Goal: Information Seeking & Learning: Learn about a topic

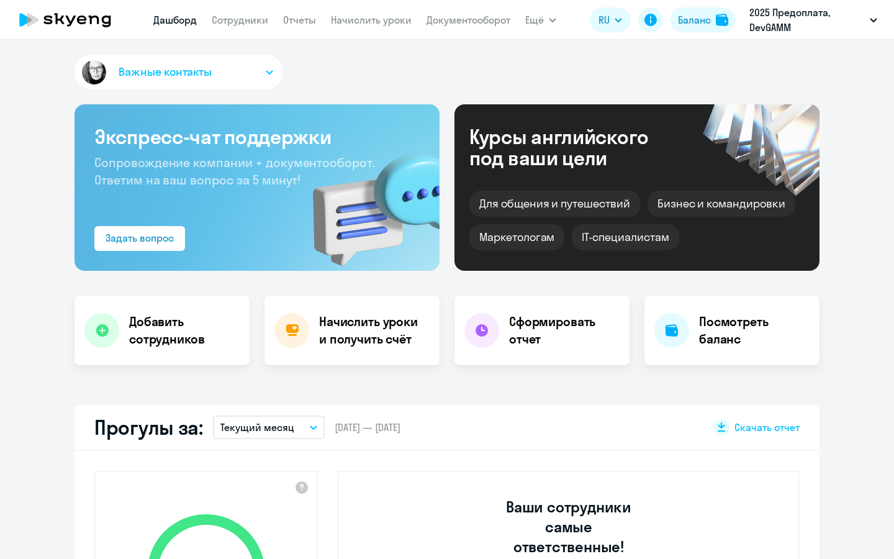
select select "30"
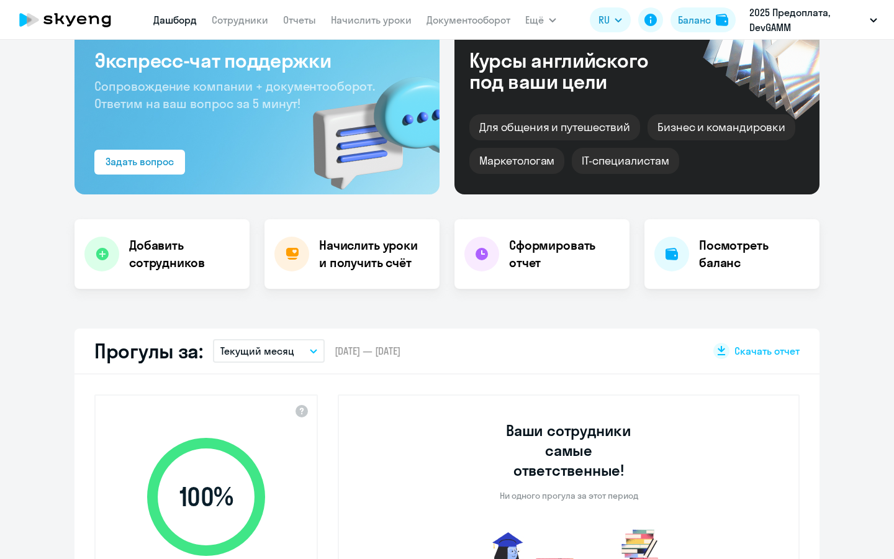
scroll to position [78, 0]
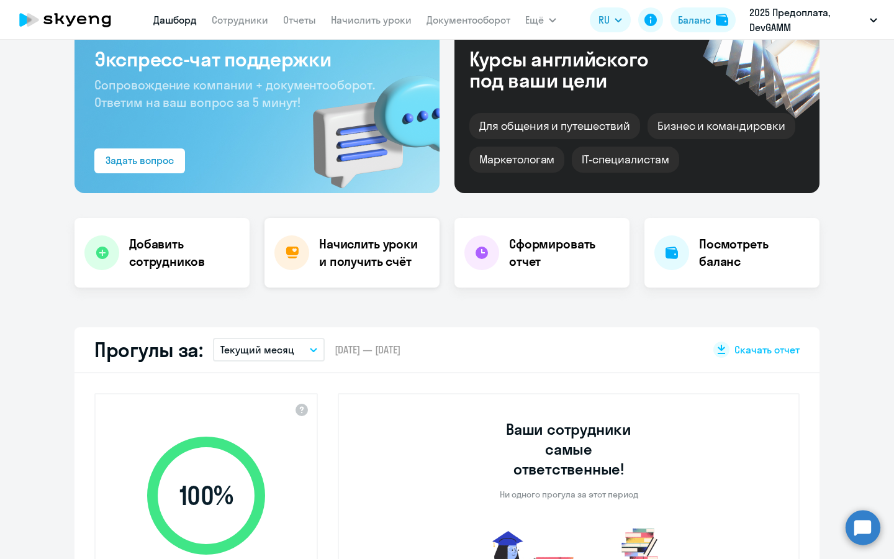
click at [414, 254] on h4 "Начислить уроки и получить счёт" at bounding box center [373, 252] width 108 height 35
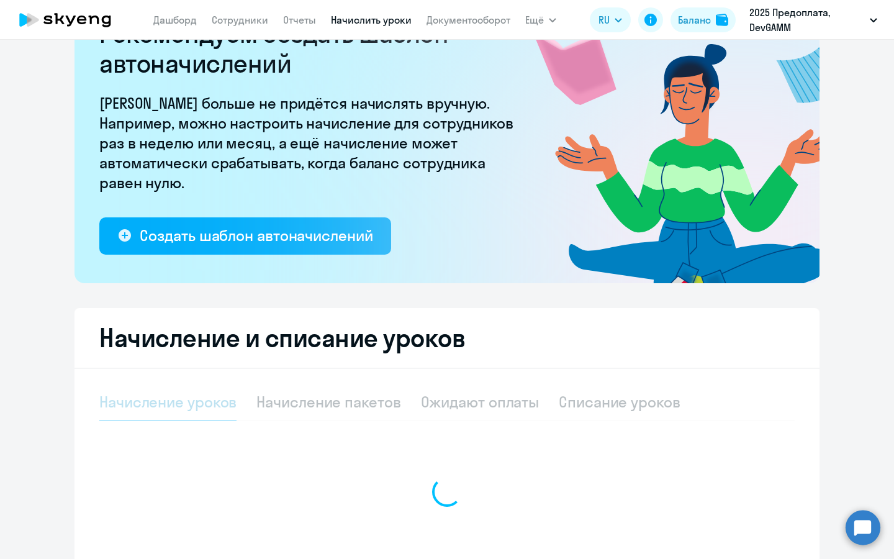
select select "10"
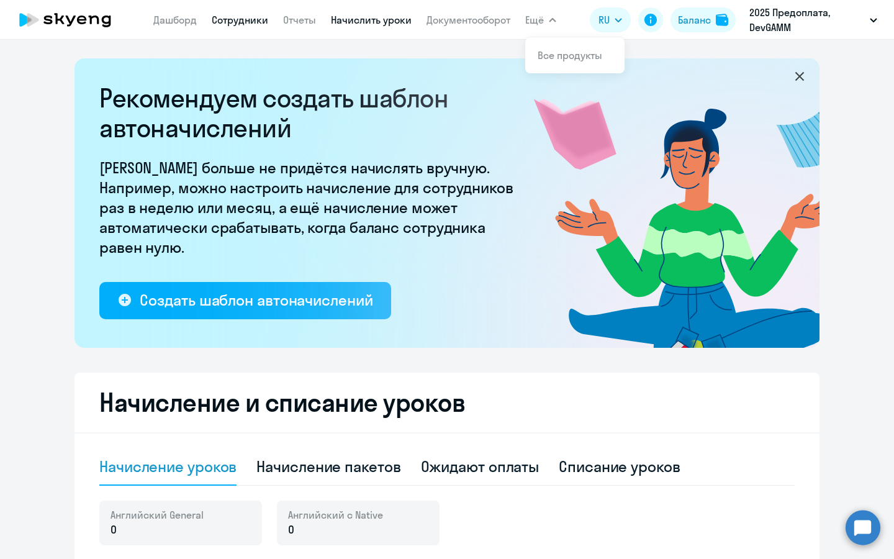
click at [242, 24] on link "Сотрудники" at bounding box center [240, 20] width 56 height 12
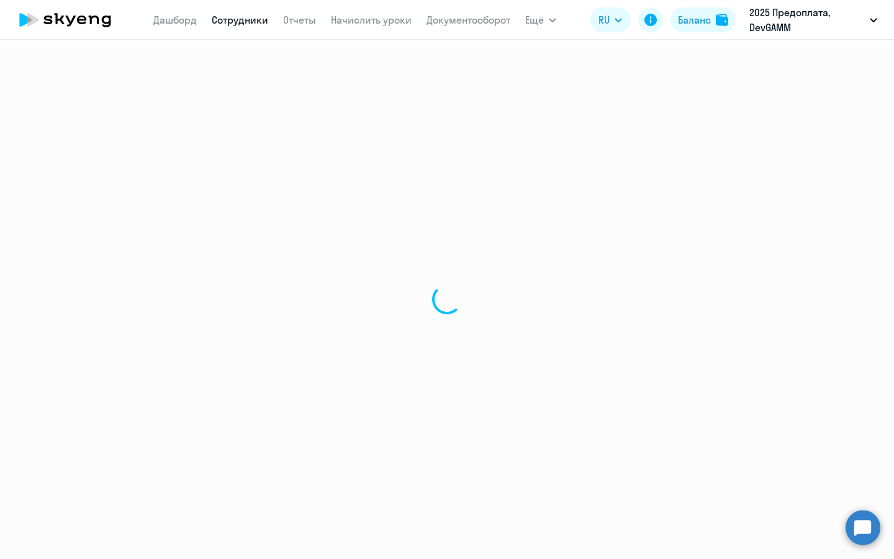
select select "30"
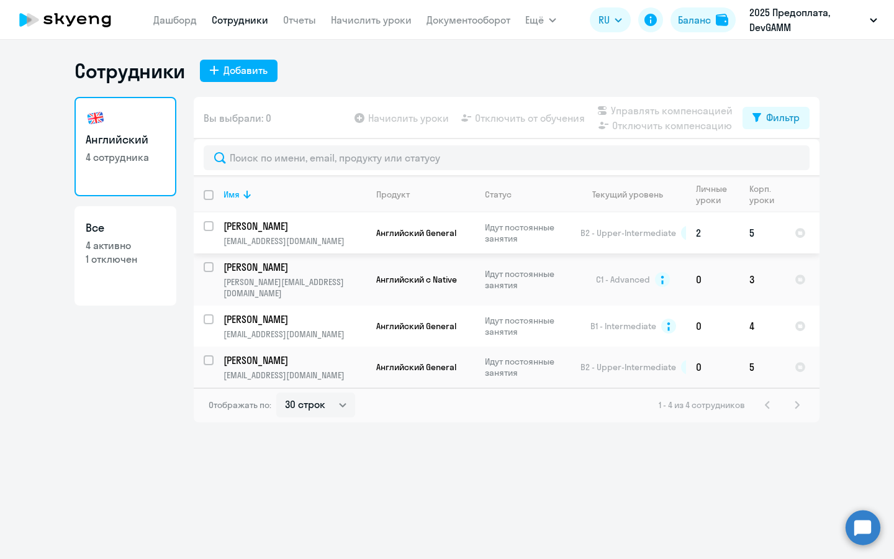
click at [301, 227] on p "[PERSON_NAME]" at bounding box center [293, 226] width 140 height 14
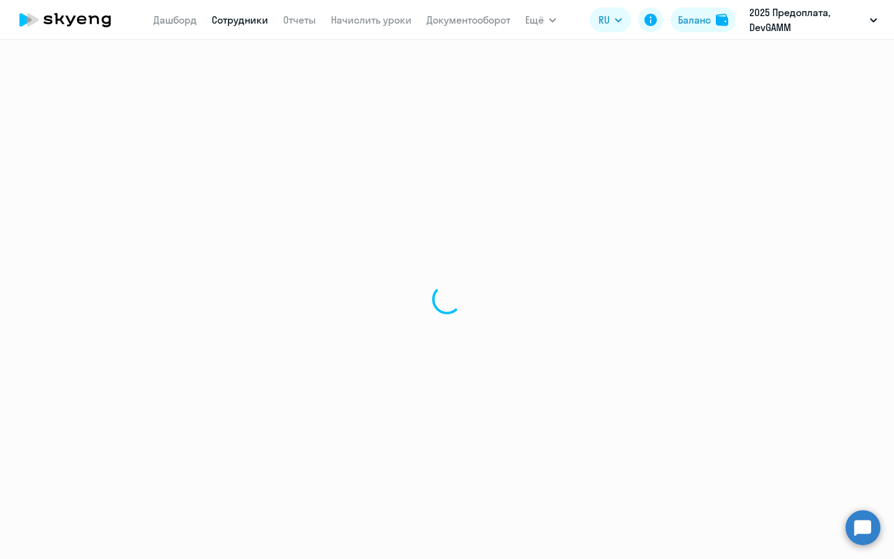
select select "english"
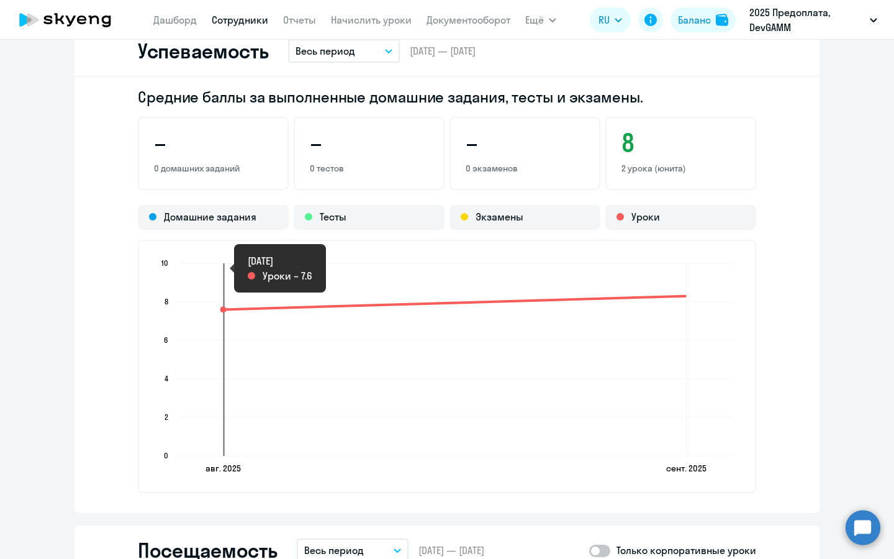
scroll to position [1000, 0]
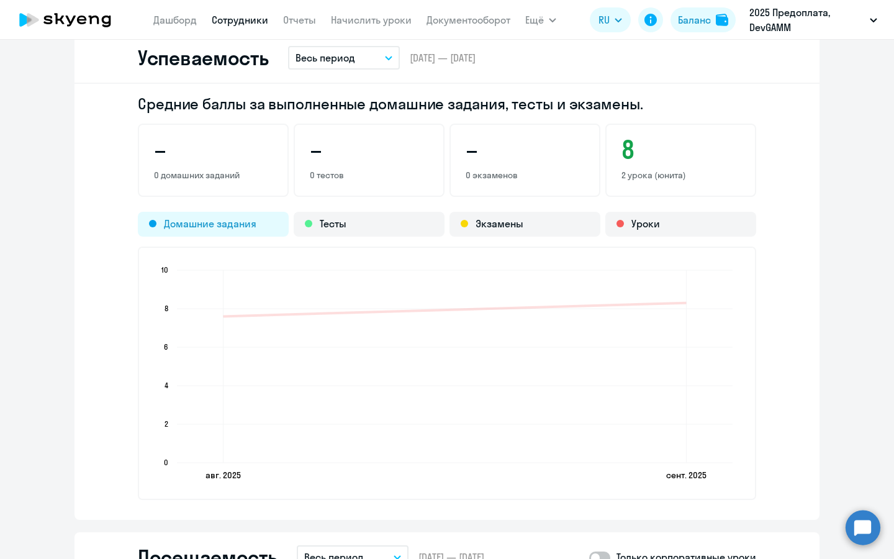
click at [210, 223] on div "Домашние задания" at bounding box center [213, 224] width 151 height 25
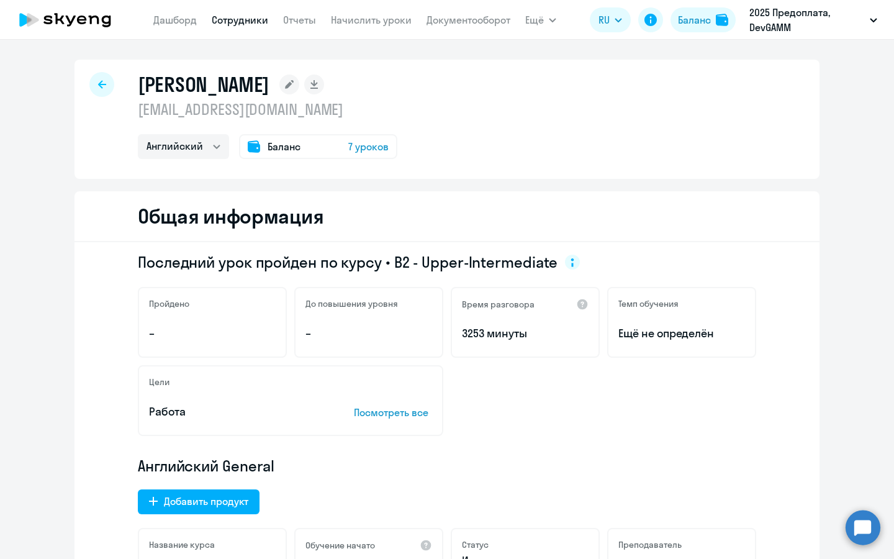
scroll to position [0, 0]
